Goal: Book appointment/travel/reservation

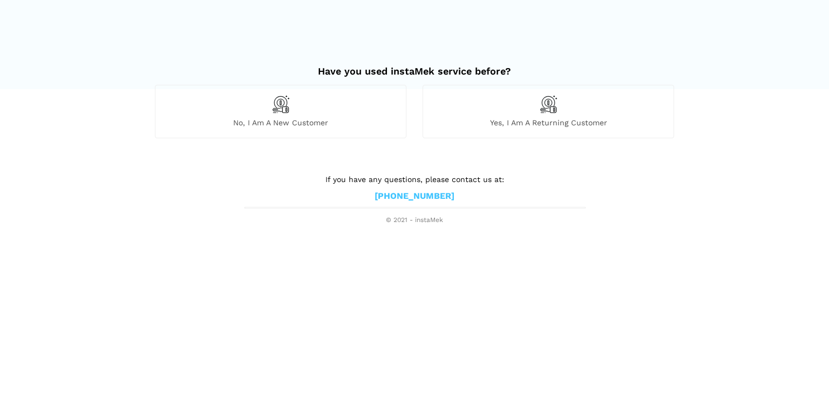
click at [292, 120] on span "No, I am a new customer" at bounding box center [281, 123] width 251 height 10
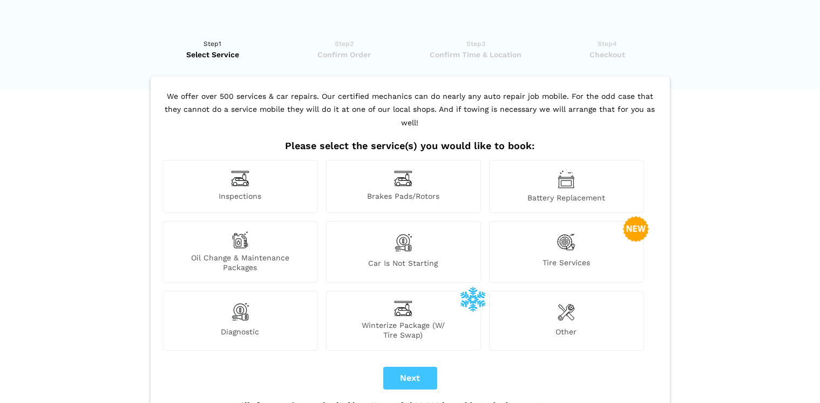
drag, startPoint x: 413, startPoint y: 357, endPoint x: 328, endPoint y: 354, distance: 84.3
click at [328, 367] on div "Next" at bounding box center [410, 378] width 500 height 23
click at [399, 367] on button "Next" at bounding box center [410, 378] width 54 height 23
drag, startPoint x: 399, startPoint y: 362, endPoint x: 328, endPoint y: 362, distance: 70.7
click at [328, 367] on div "Next" at bounding box center [410, 378] width 500 height 23
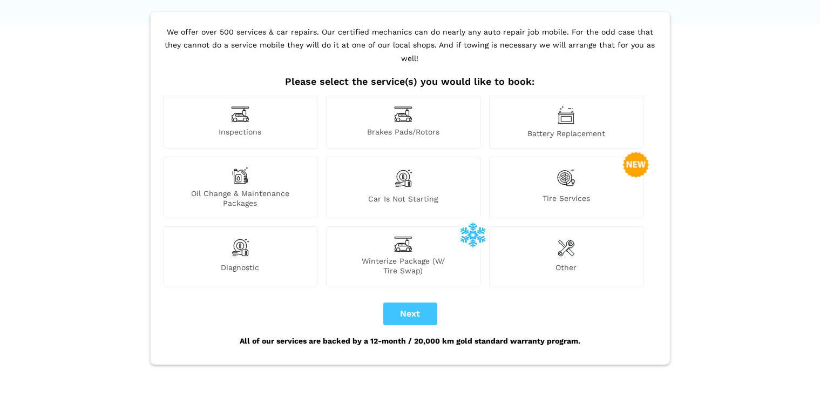
scroll to position [67, 0]
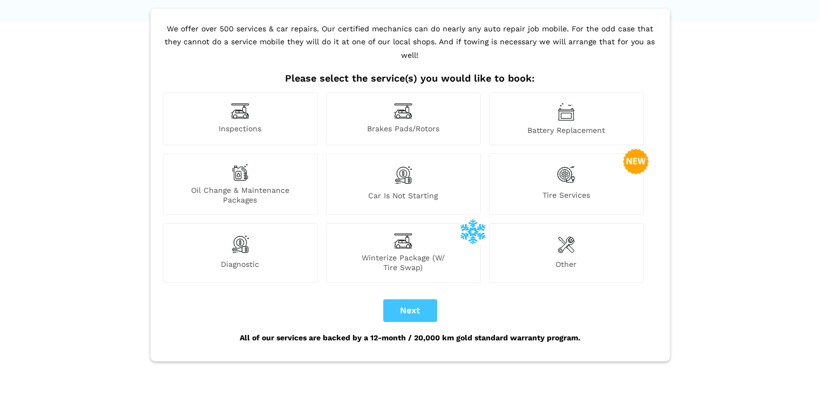
drag, startPoint x: 808, startPoint y: 247, endPoint x: 826, endPoint y: 247, distance: 17.8
click at [820, 247] on html "Have you used instaMek service before? No, I am a new customer Yes, I am a retu…" at bounding box center [410, 196] width 820 height 526
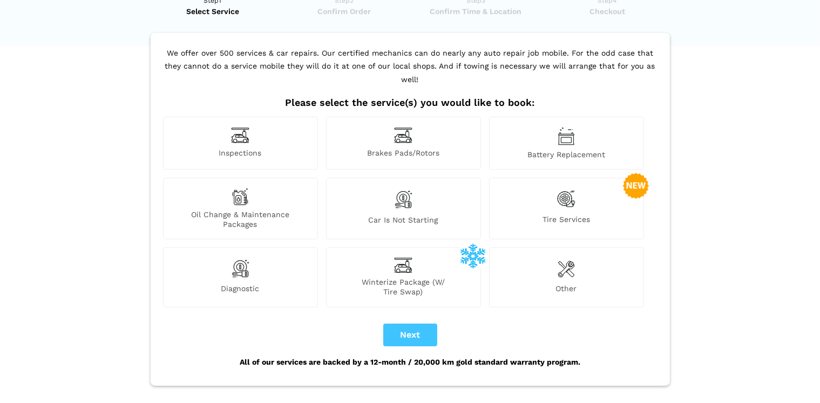
scroll to position [0, 0]
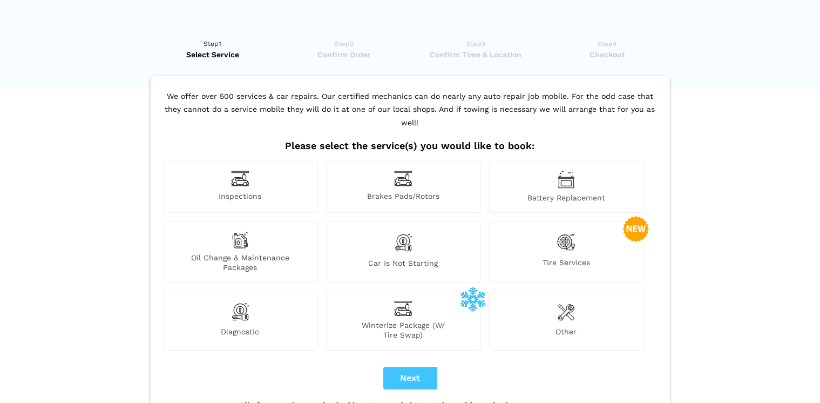
drag, startPoint x: 419, startPoint y: 360, endPoint x: 342, endPoint y: 363, distance: 77.3
click at [342, 367] on div "Next" at bounding box center [410, 378] width 500 height 23
click at [393, 367] on button "Next" at bounding box center [410, 378] width 54 height 23
click at [417, 367] on button "Next" at bounding box center [410, 378] width 54 height 23
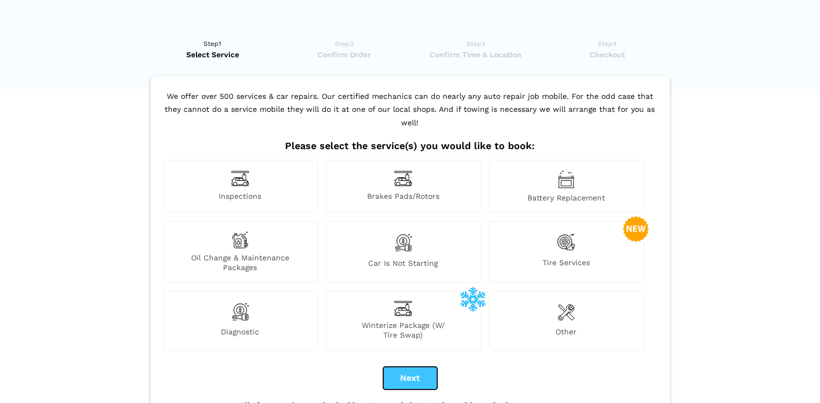
click at [417, 367] on button "Next" at bounding box center [410, 378] width 54 height 23
click at [561, 305] on img at bounding box center [566, 312] width 17 height 22
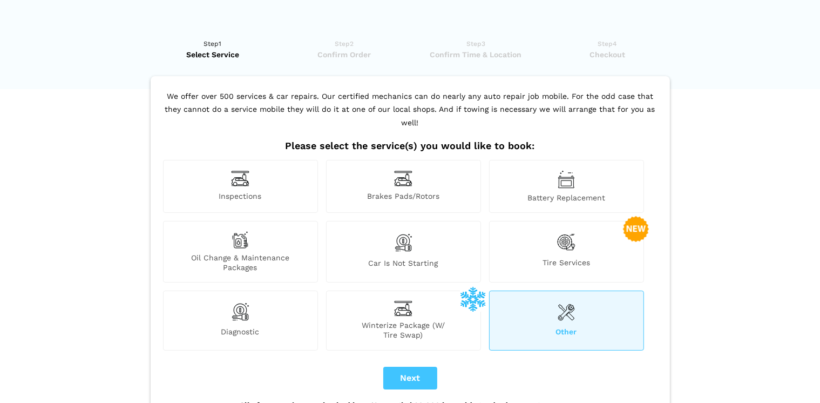
click at [568, 303] on img at bounding box center [566, 312] width 17 height 22
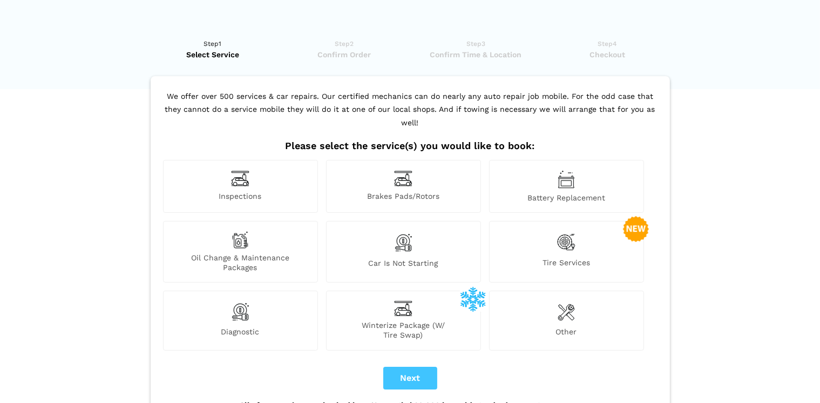
click at [568, 303] on img at bounding box center [566, 312] width 17 height 22
